Goal: Task Accomplishment & Management: Manage account settings

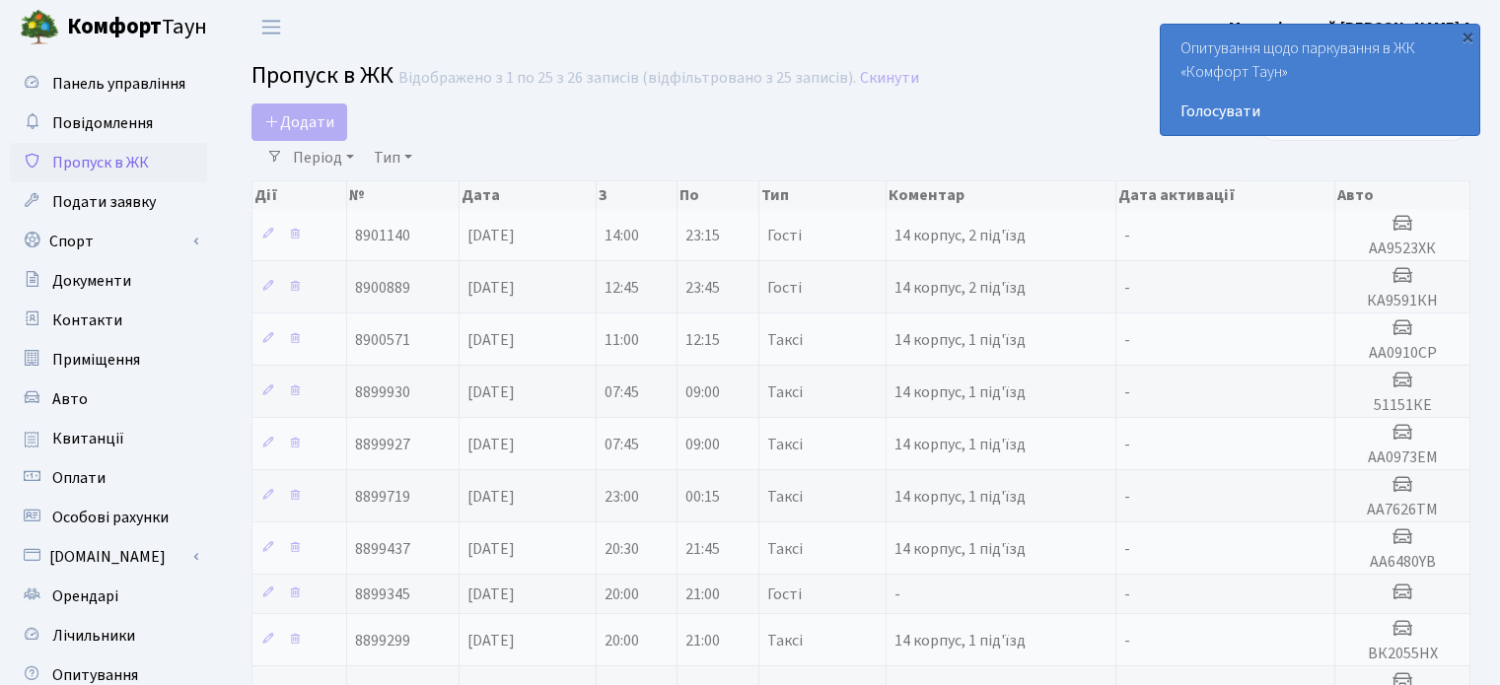
select select "25"
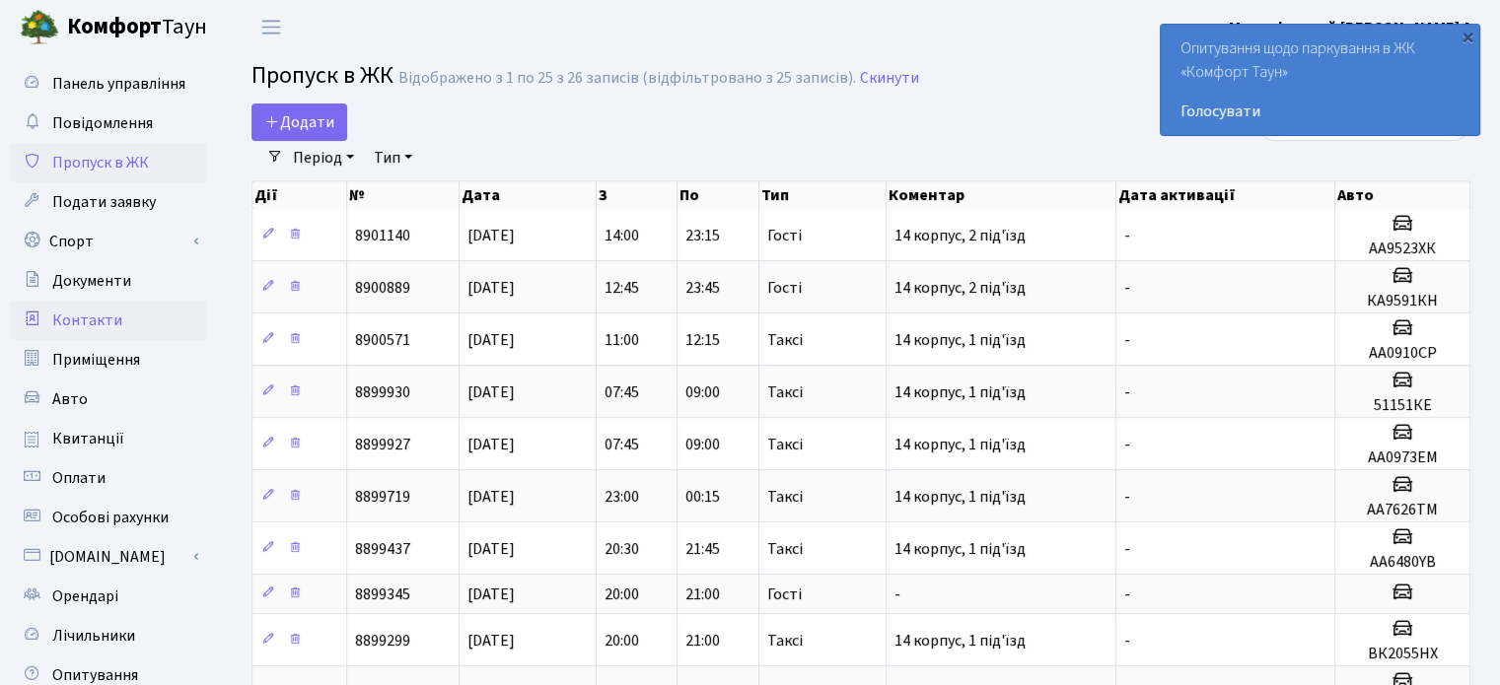
click at [75, 321] on span "Контакти" at bounding box center [87, 321] width 70 height 22
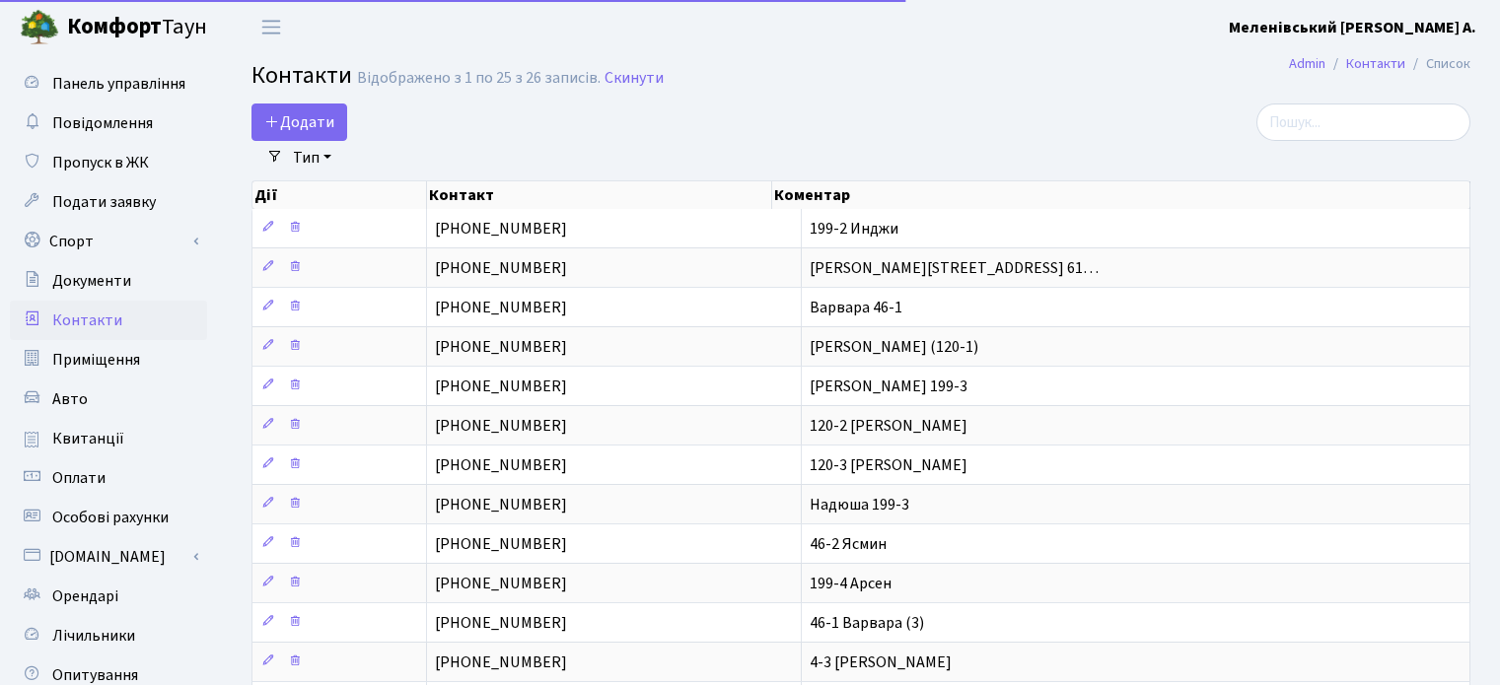
select select "25"
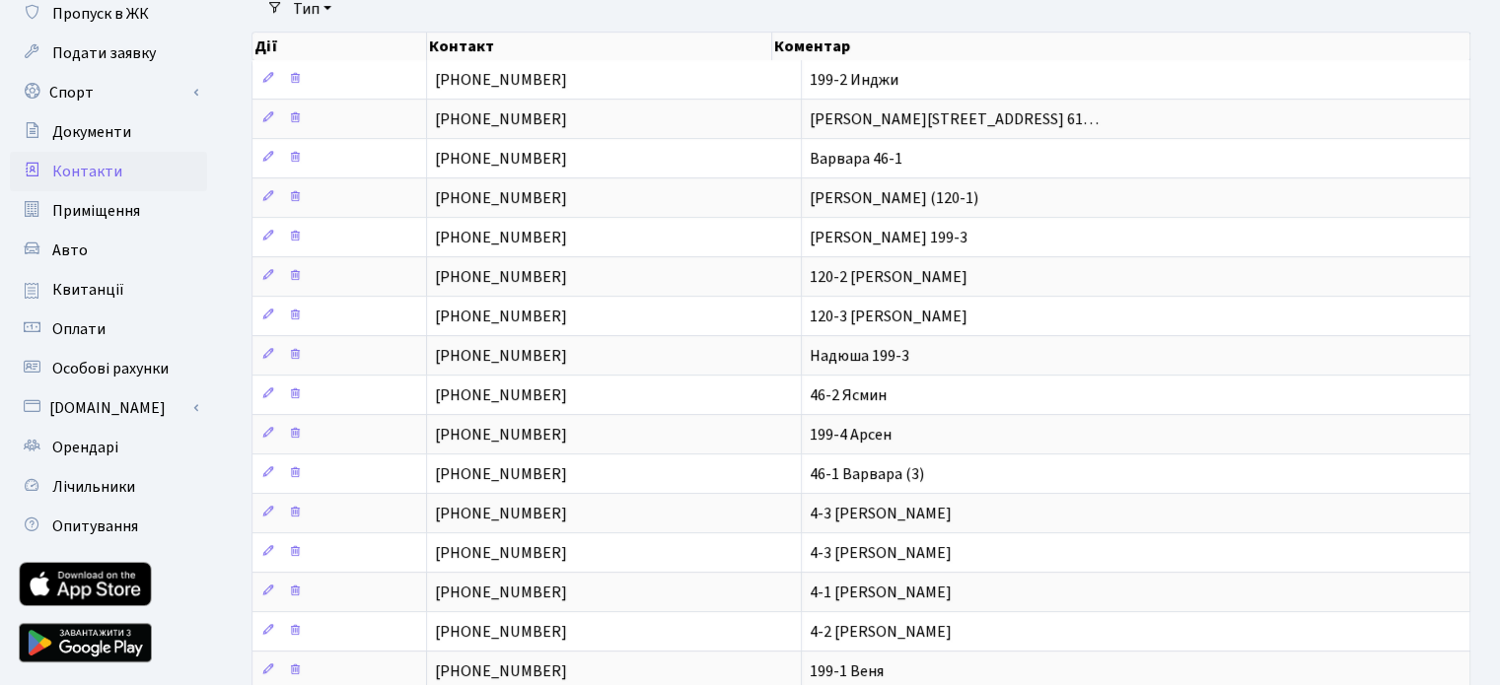
scroll to position [197, 0]
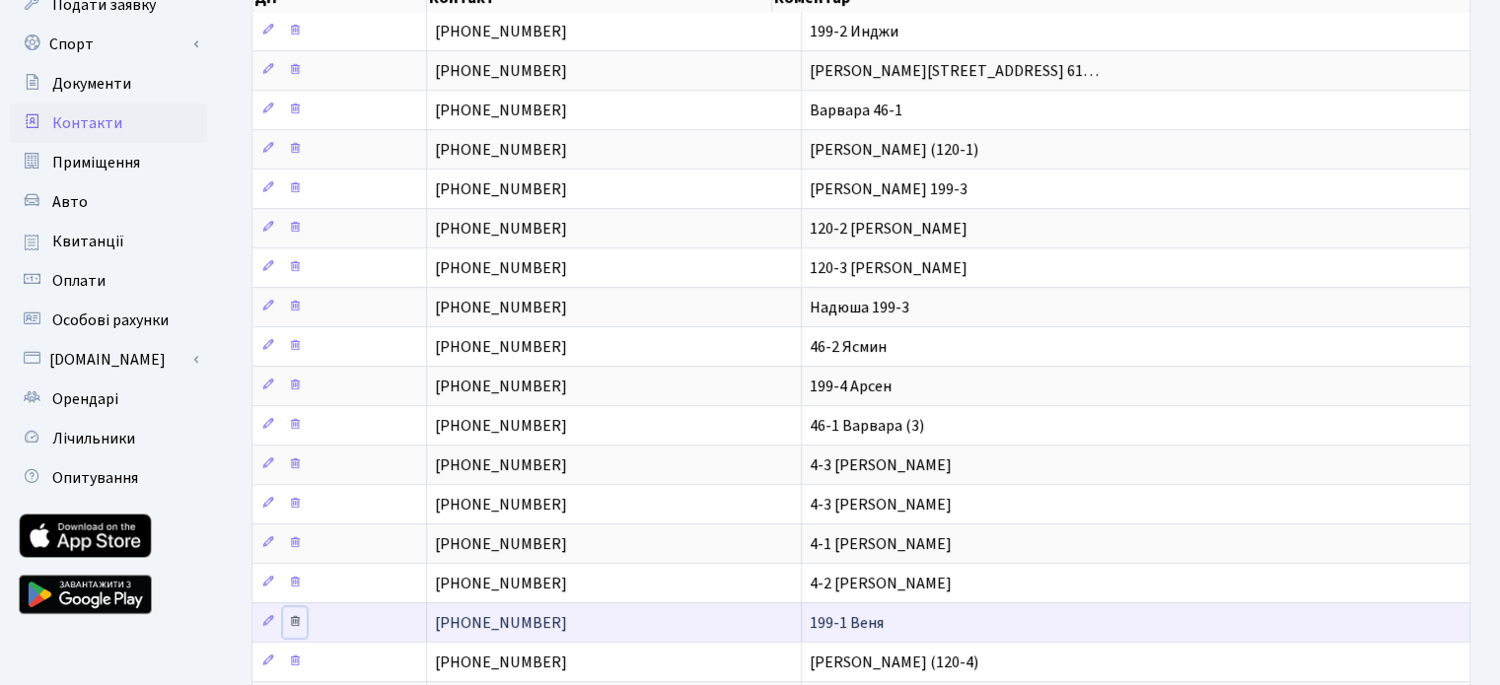
click at [292, 616] on icon at bounding box center [295, 621] width 14 height 14
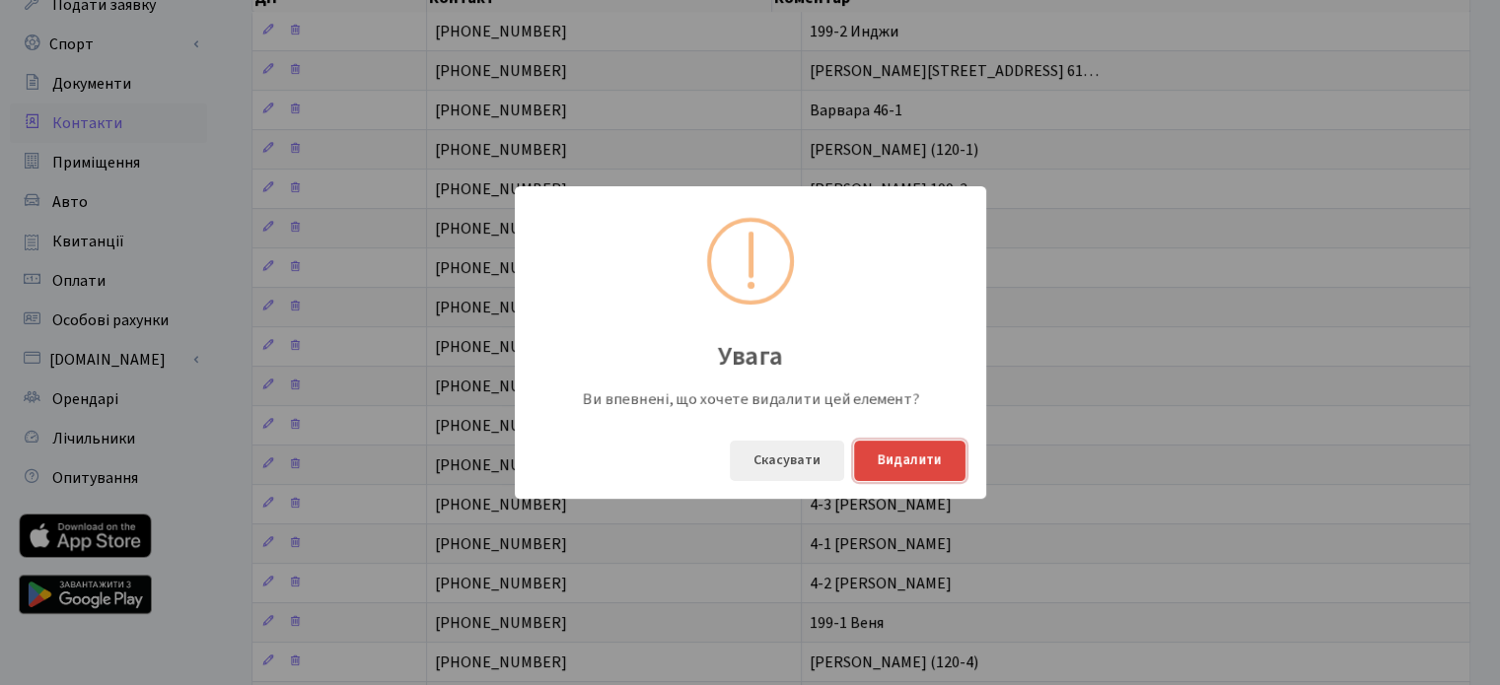
click at [920, 462] on button "Видалити" at bounding box center [909, 461] width 111 height 40
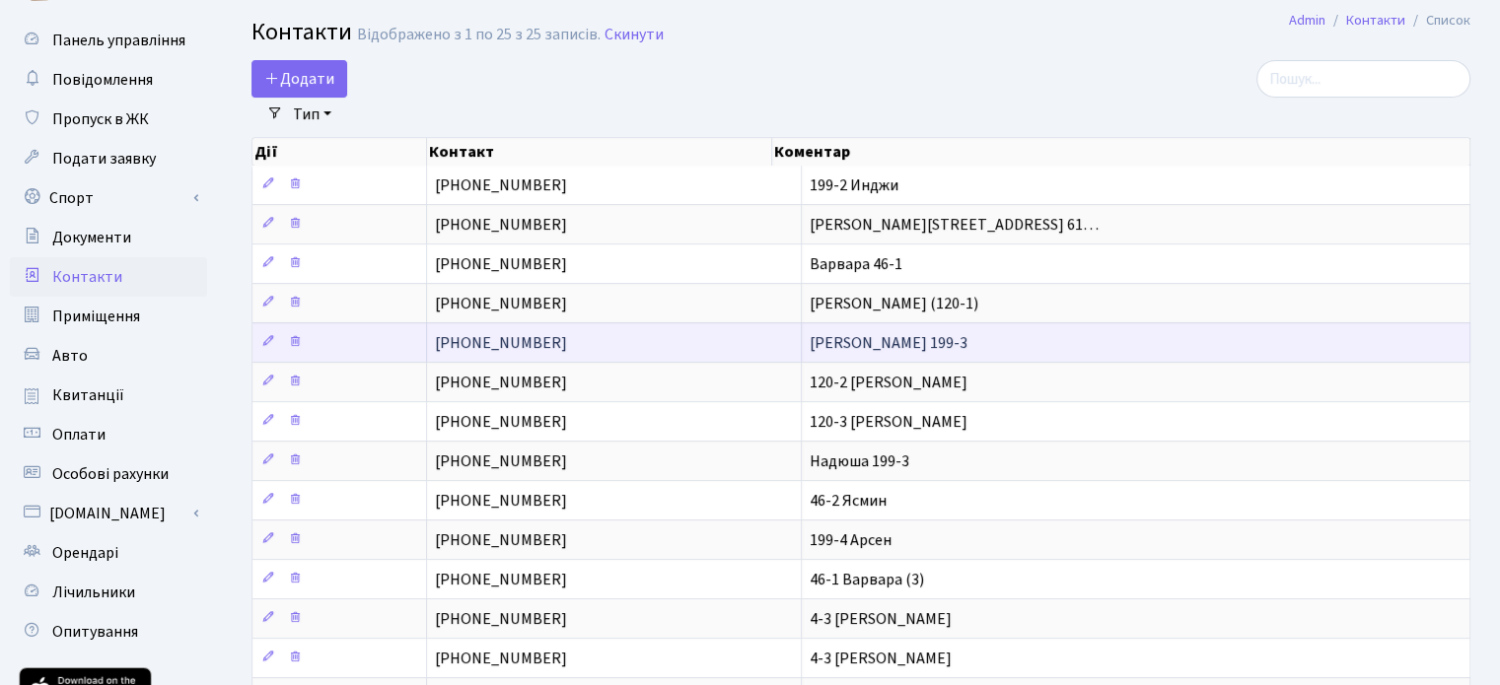
scroll to position [0, 0]
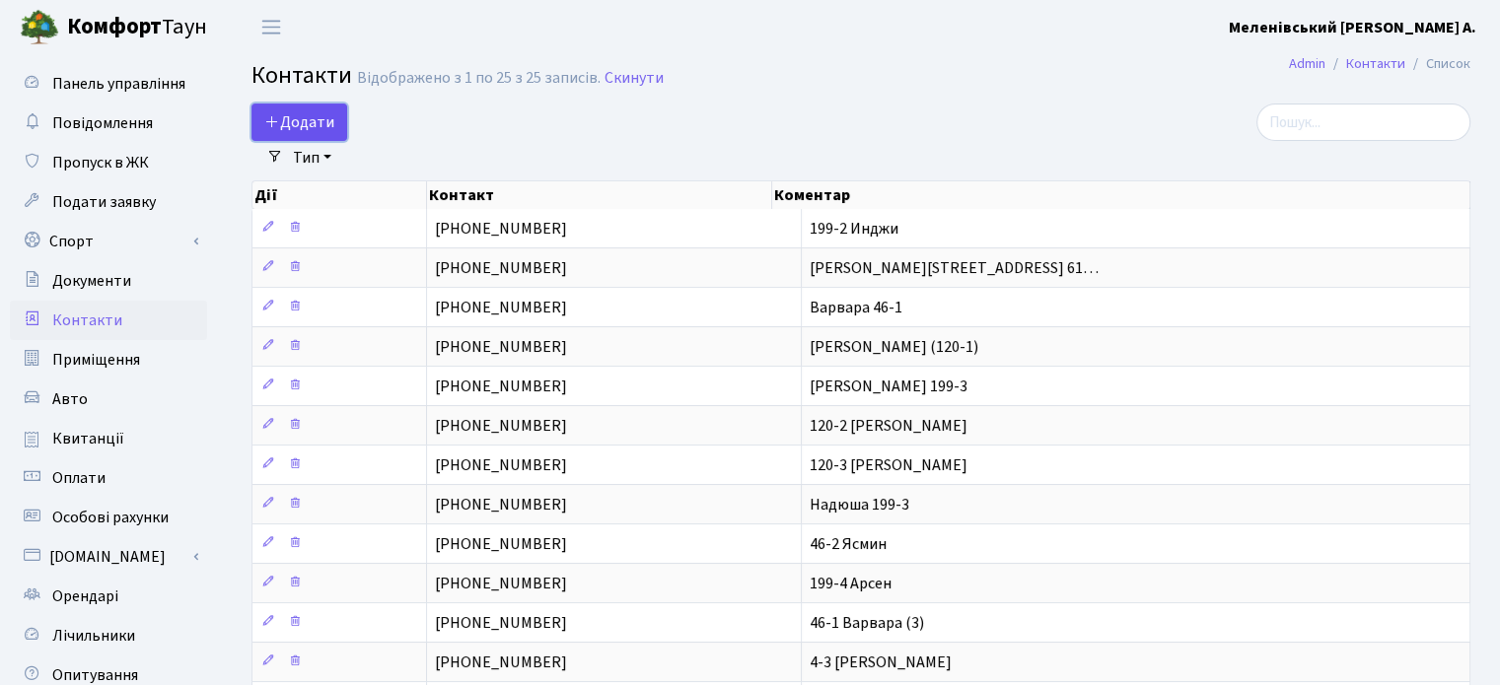
click at [298, 116] on span "Додати" at bounding box center [299, 122] width 70 height 22
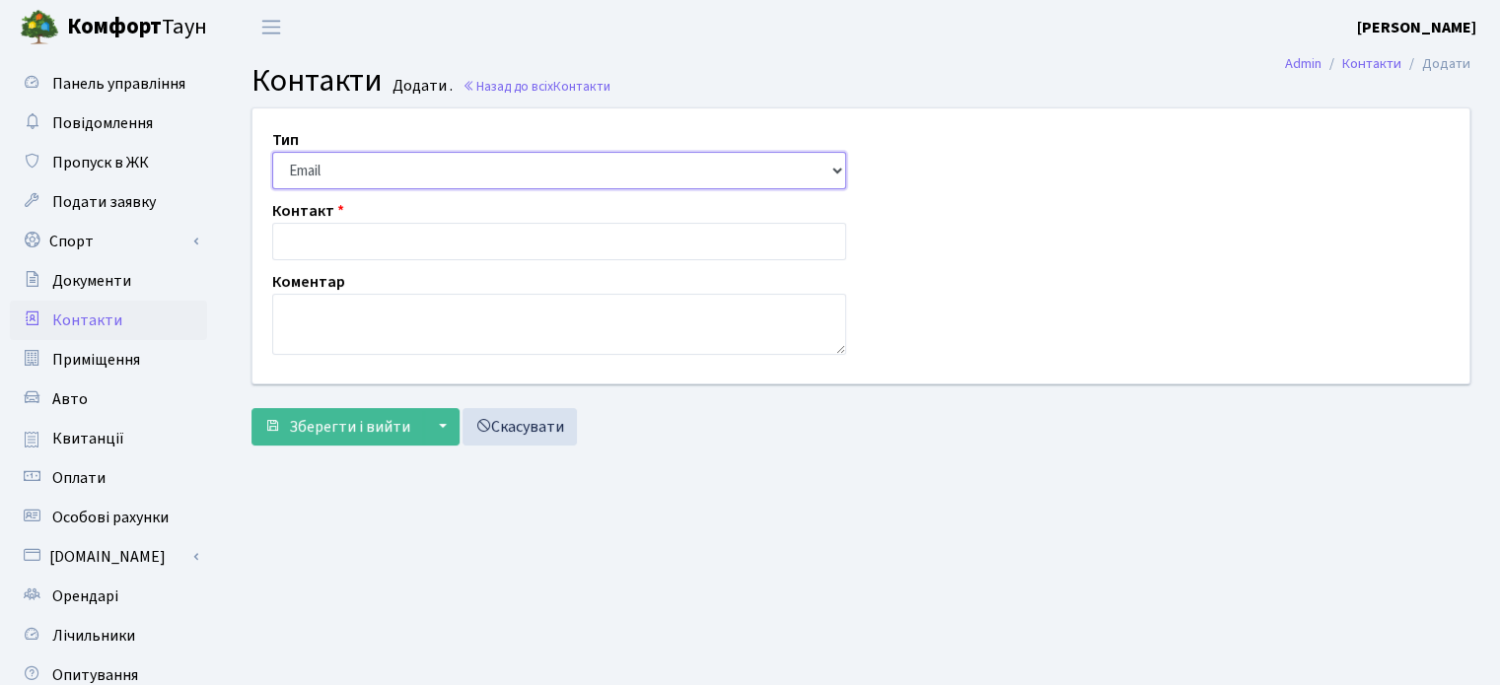
click at [346, 171] on select "Email Телефон" at bounding box center [559, 170] width 574 height 37
select select "1"
click at [272, 152] on select "Email Телефон" at bounding box center [559, 170] width 574 height 37
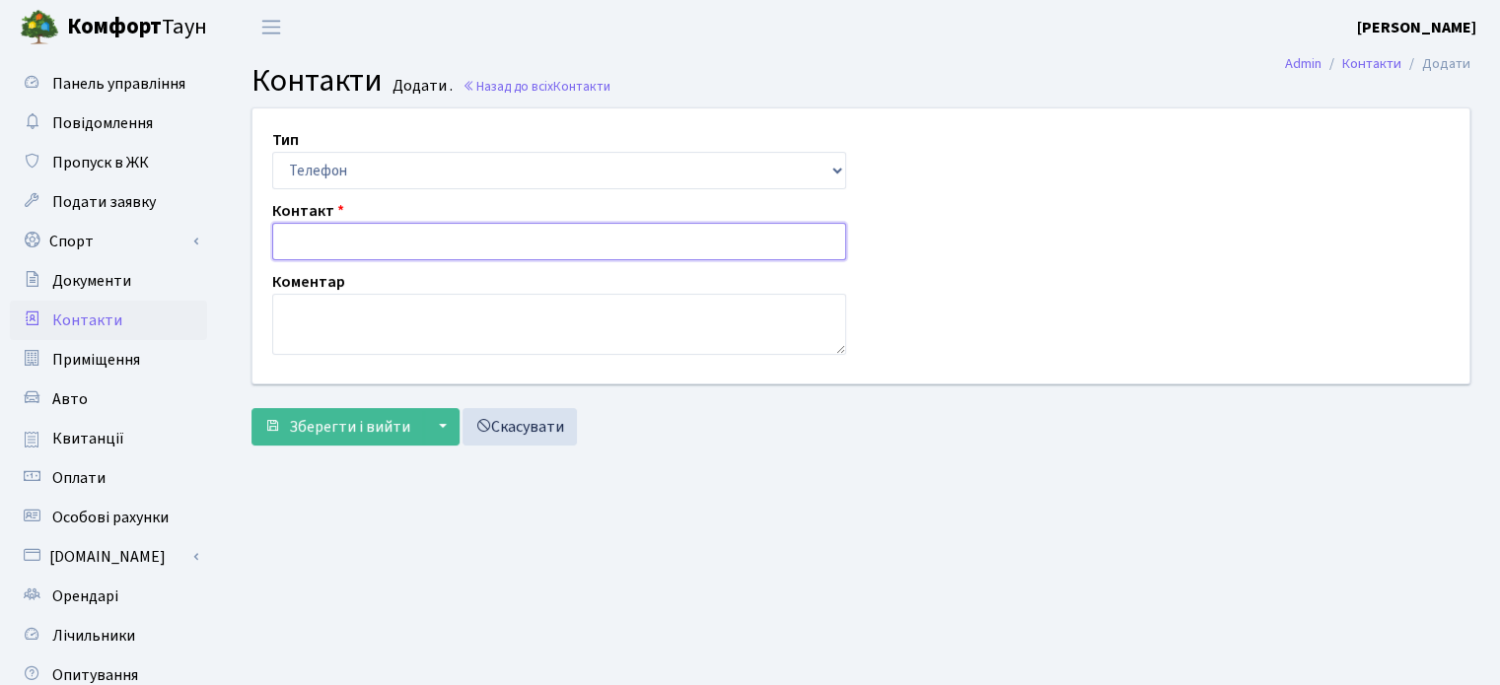
click at [368, 237] on input "text" at bounding box center [559, 241] width 574 height 37
type input "+380991500745"
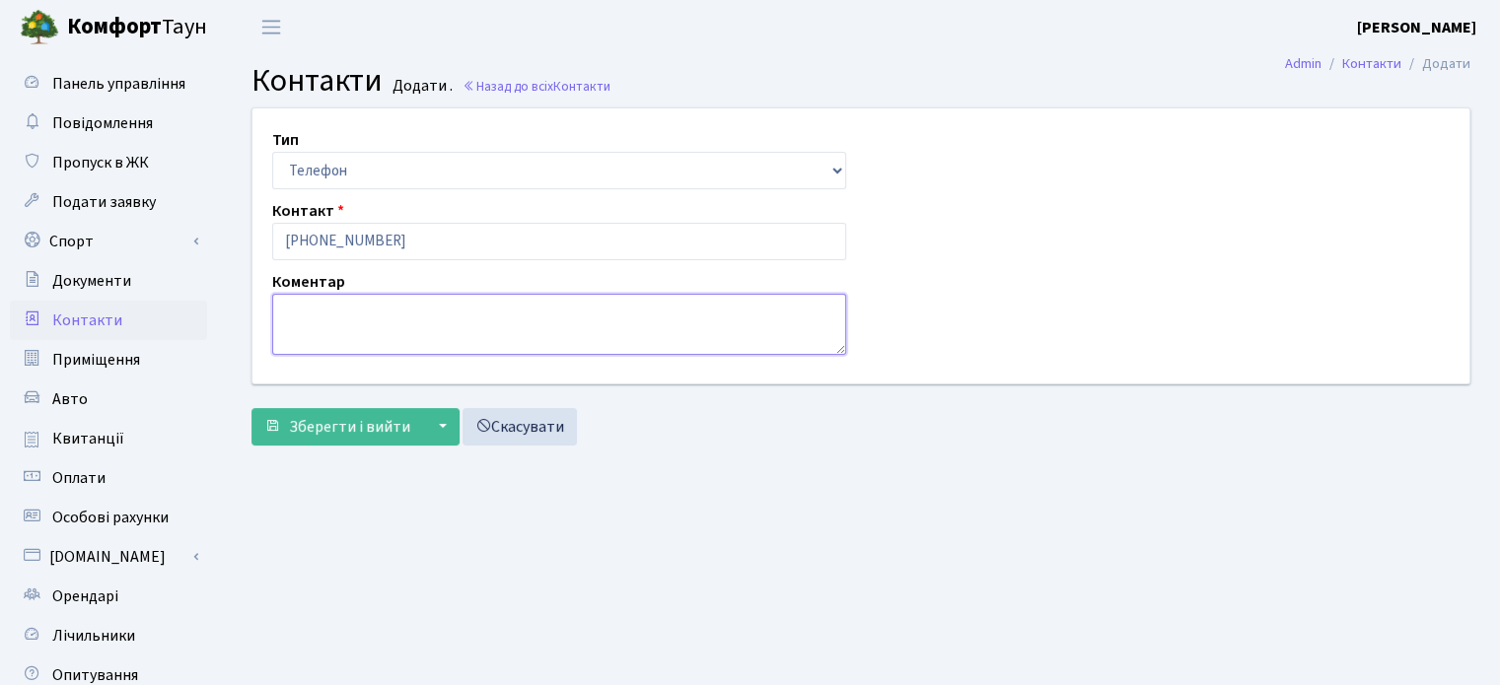
click at [276, 324] on textarea at bounding box center [559, 324] width 574 height 61
type textarea "[PERSON_NAME]"
click at [374, 422] on span "Зберегти і вийти" at bounding box center [349, 427] width 121 height 22
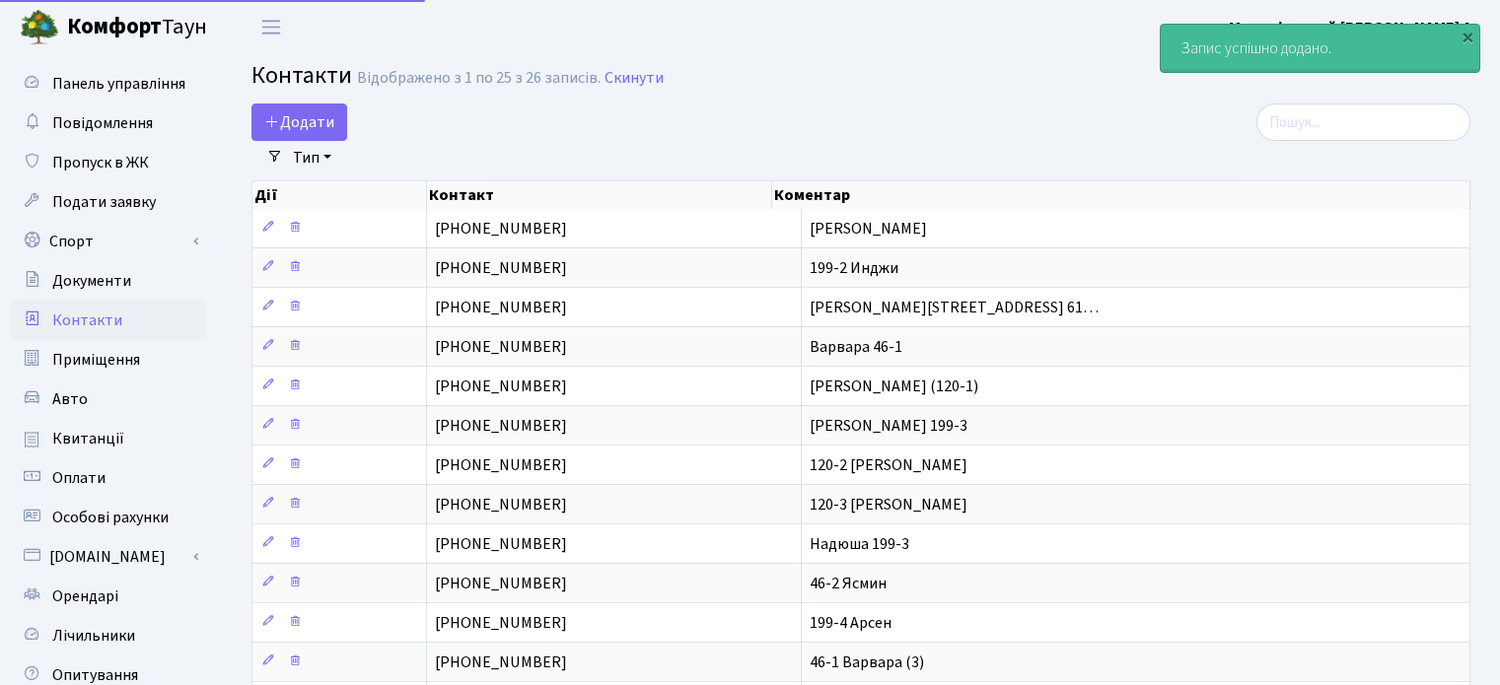
select select "25"
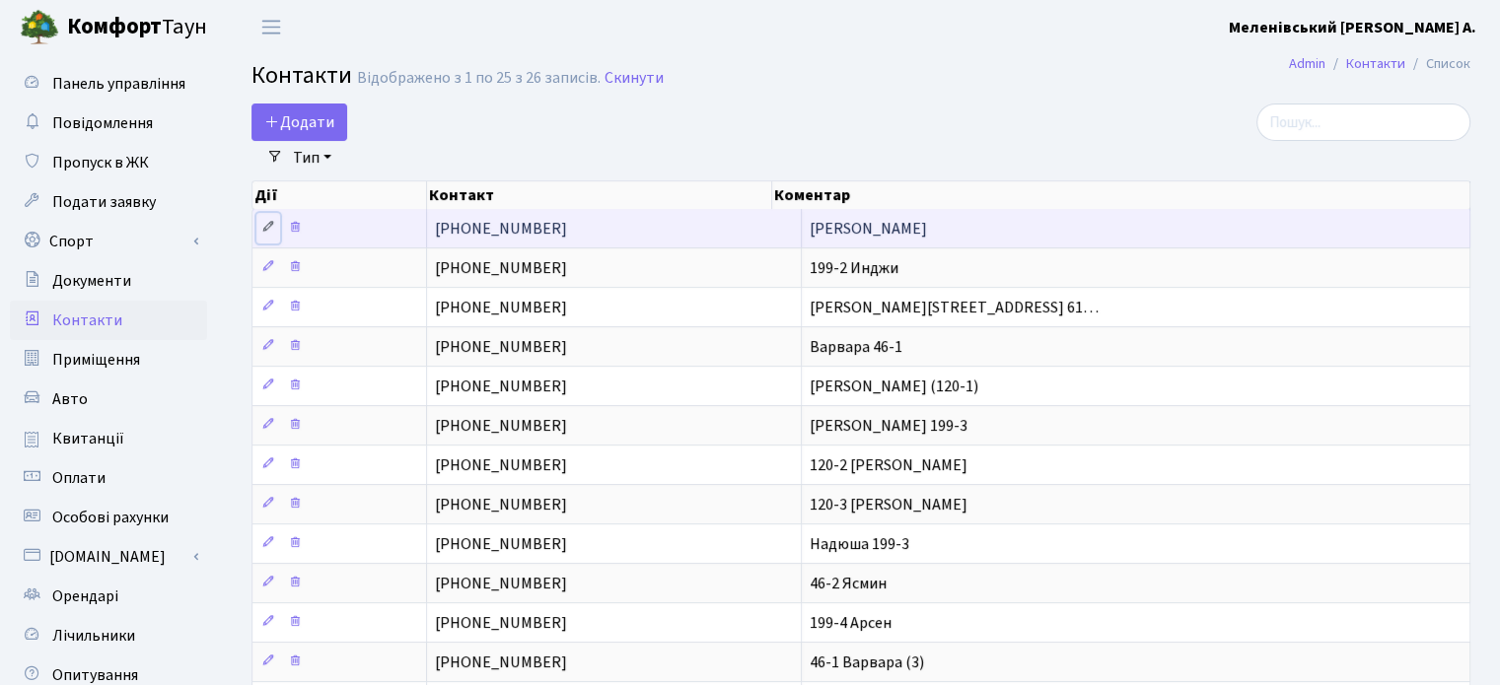
click at [264, 222] on icon at bounding box center [268, 227] width 14 height 14
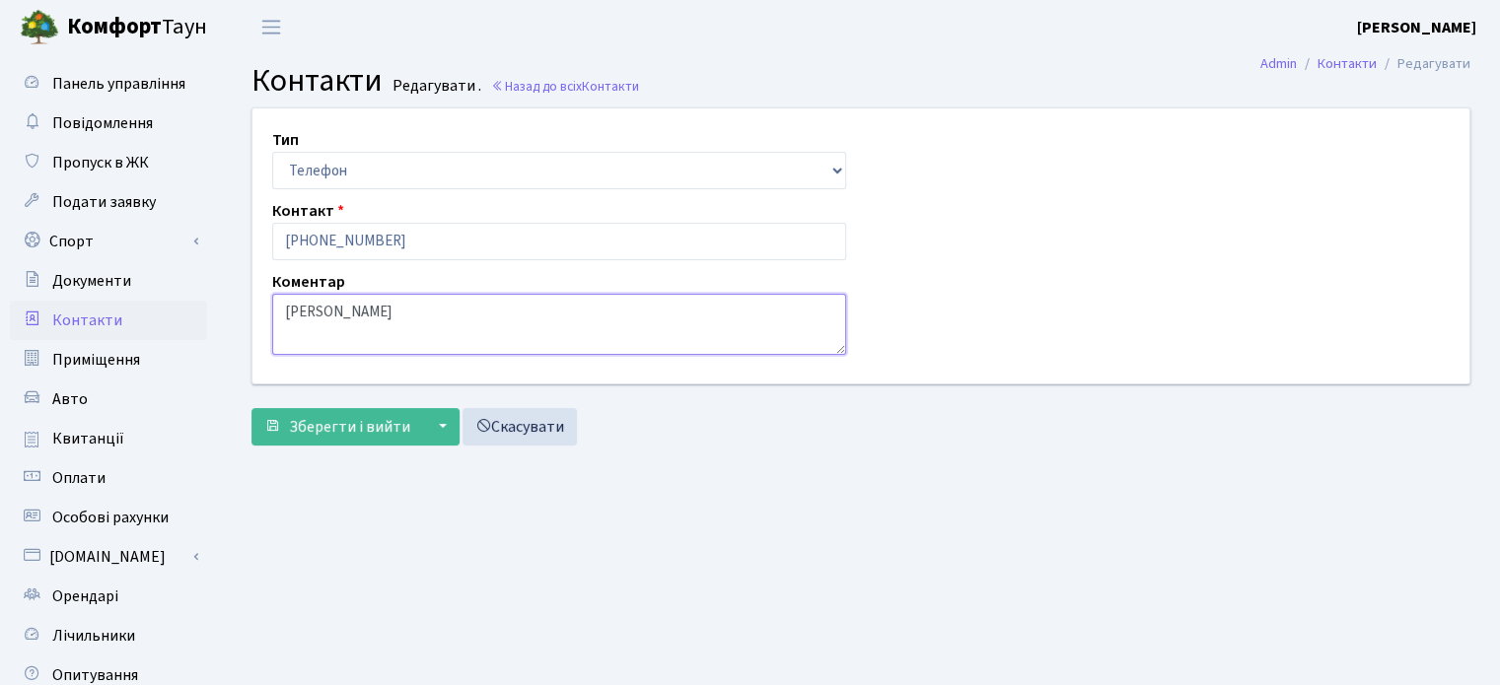
click at [442, 312] on textarea "Адамович Анастасия" at bounding box center [559, 324] width 574 height 61
type textarea "[PERSON_NAME] (199-1)"
click at [337, 433] on span "Зберегти і вийти" at bounding box center [349, 427] width 121 height 22
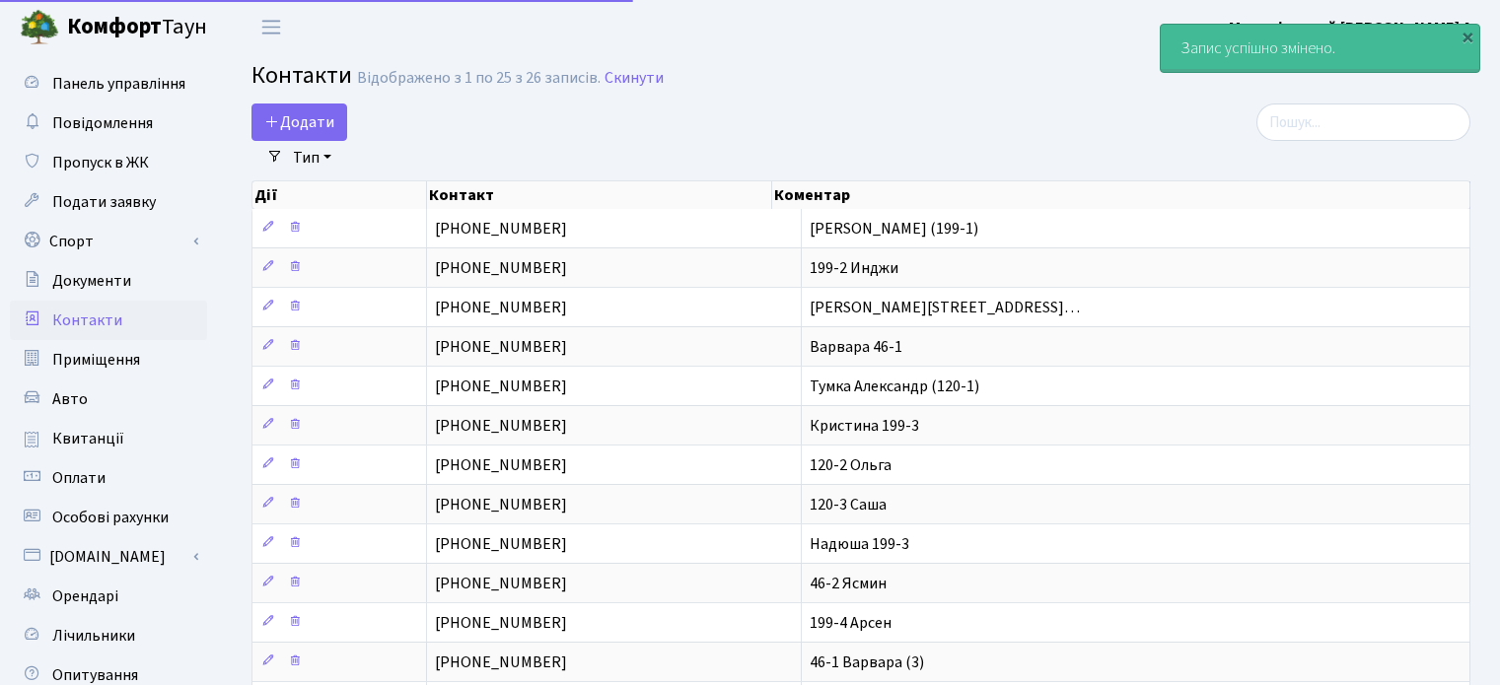
select select "25"
